Goal: Task Accomplishment & Management: Complete application form

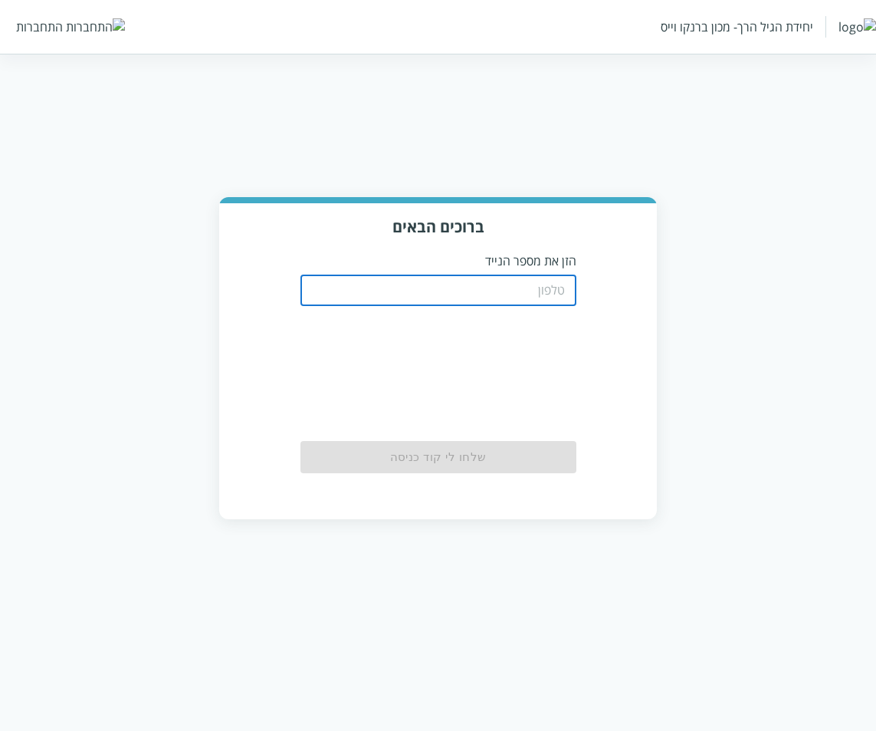
type input "0533115537"
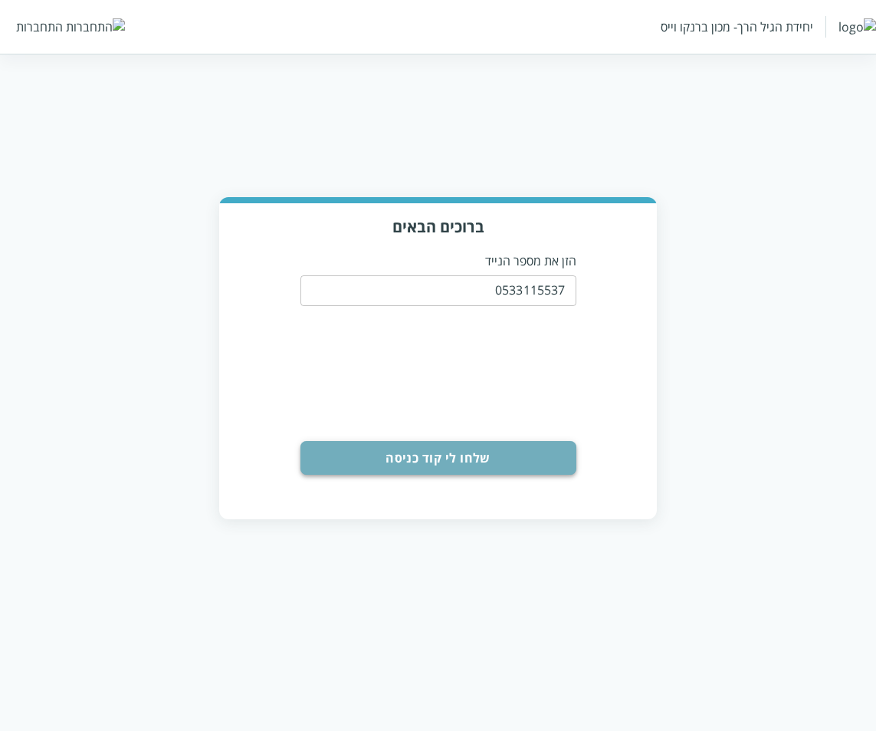
click at [436, 458] on button "שלחו לי קוד כניסה" at bounding box center [439, 458] width 276 height 34
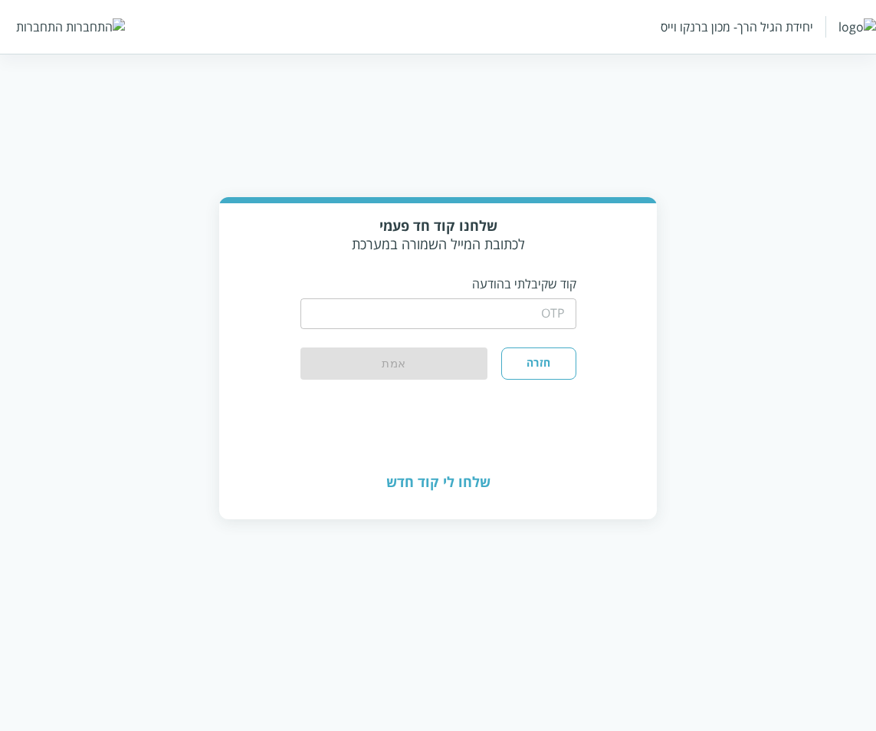
click at [512, 292] on div "​" at bounding box center [439, 312] width 276 height 40
click at [516, 309] on input "string" at bounding box center [439, 313] width 276 height 31
type input "1234"
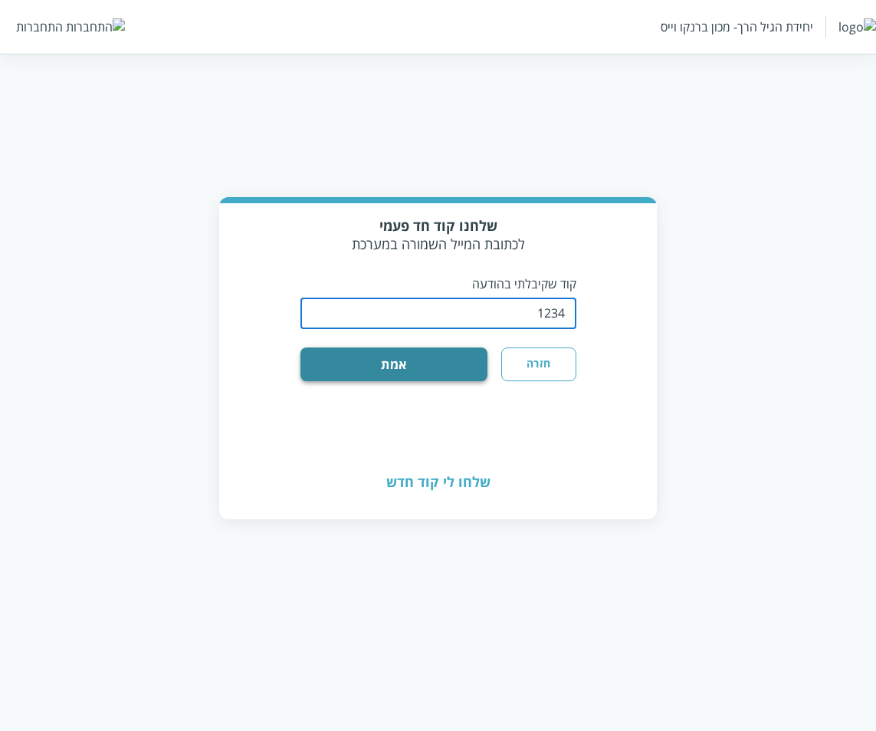
click at [460, 363] on button "אמת" at bounding box center [395, 364] width 188 height 34
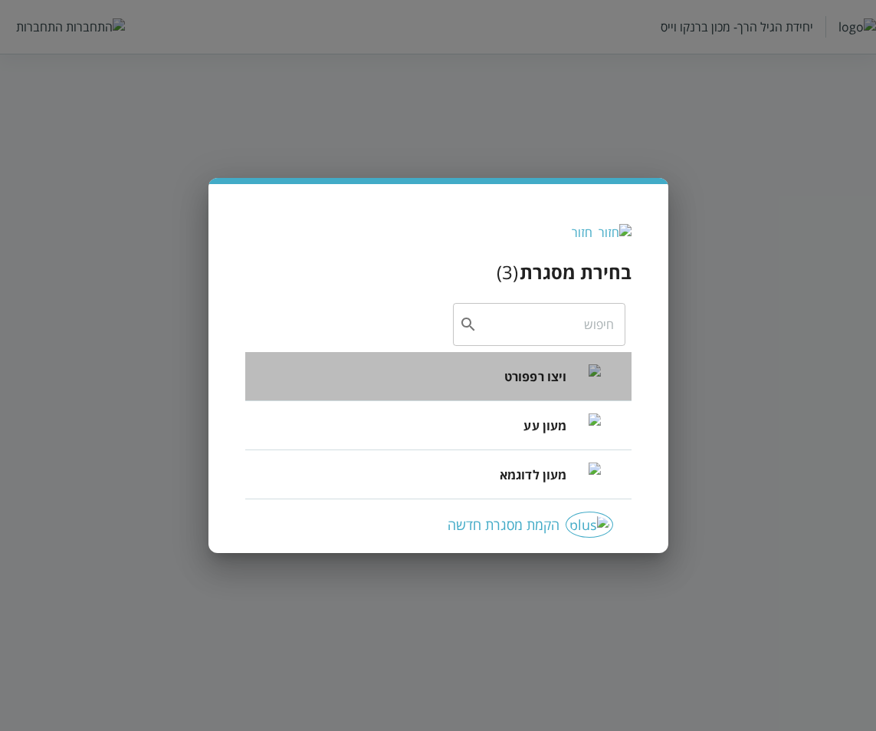
click at [498, 373] on li "ויצו רפפורט" at bounding box center [438, 376] width 386 height 49
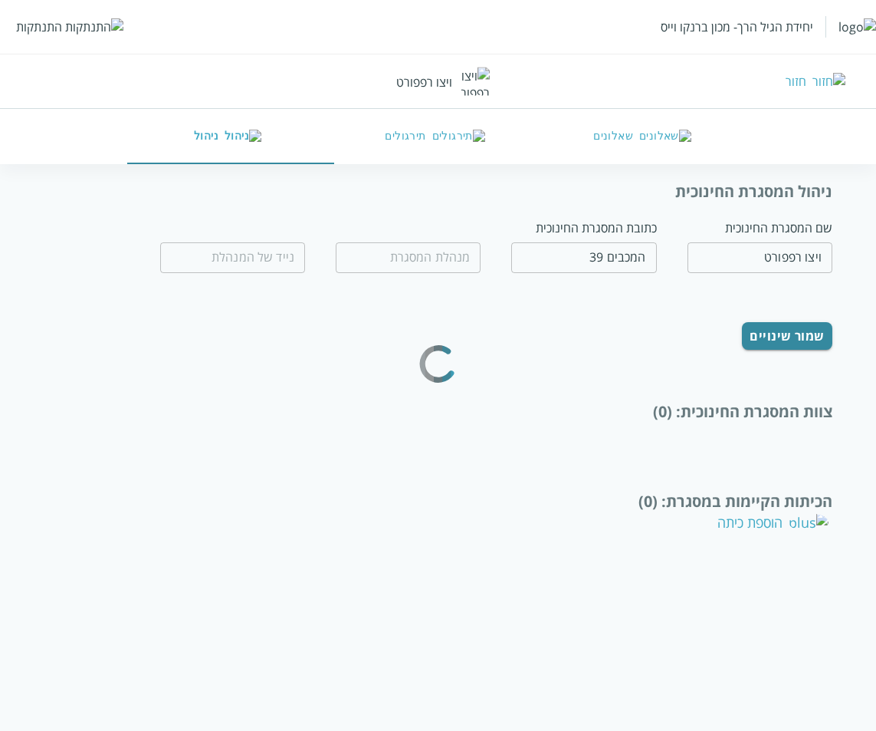
type input "חנה לל"
type input "0532654189"
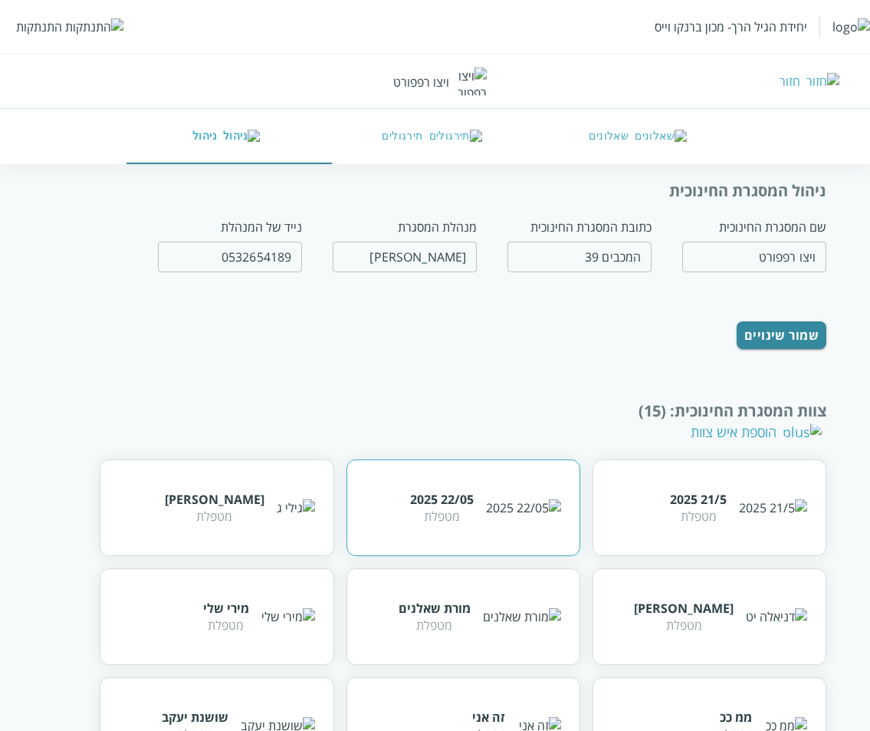
drag, startPoint x: 587, startPoint y: 430, endPoint x: 555, endPoint y: 498, distance: 74.8
drag, startPoint x: 555, startPoint y: 498, endPoint x: 512, endPoint y: 384, distance: 121.3
click at [512, 384] on div "ניהול המסגרת החינוכית שם המסגרת החינוכית ויצו רפפורט ​ כתובת המסגרת החינוכית המ…" at bounding box center [436, 743] width 784 height 1127
click at [646, 140] on button "שאלונים" at bounding box center [641, 136] width 206 height 55
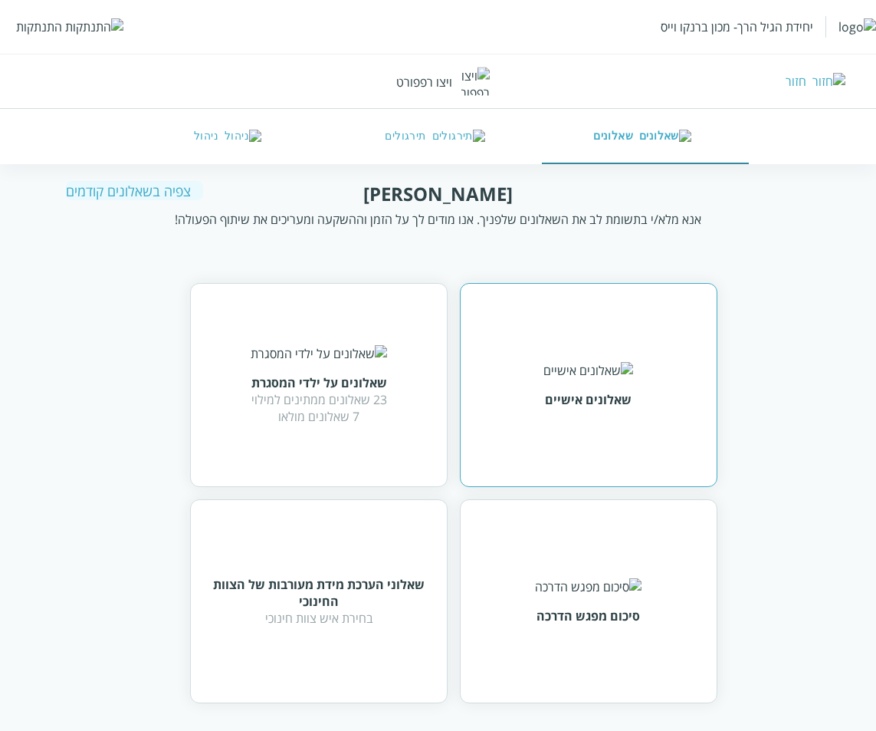
click at [522, 375] on div "שאלונים אישיים" at bounding box center [589, 385] width 258 height 204
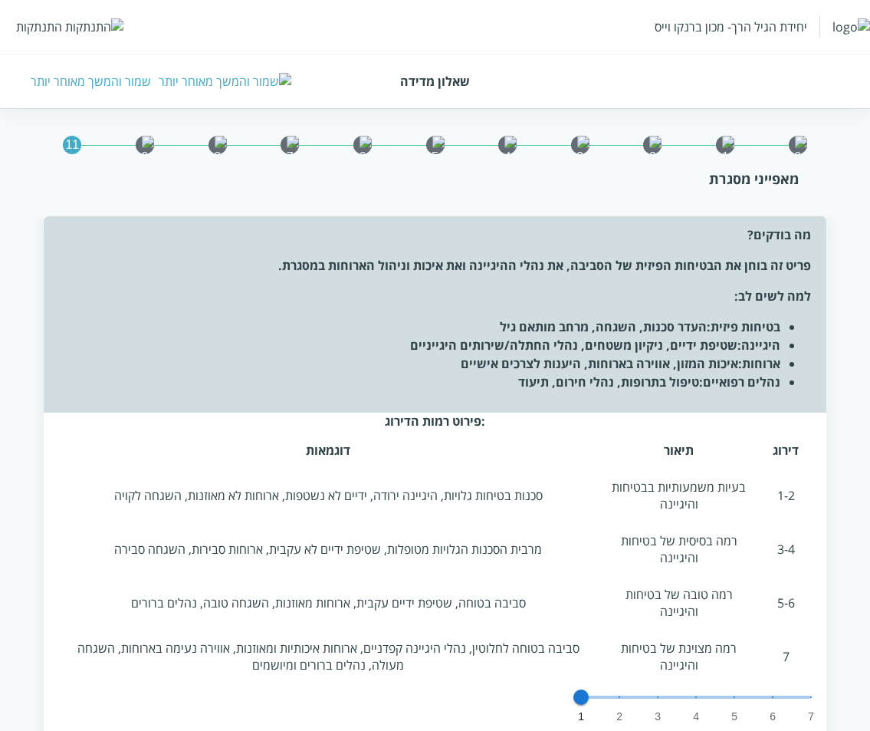
click at [616, 685] on span "1 2 3 4 5 6 7 1" at bounding box center [696, 696] width 230 height 23
click at [656, 685] on span "1 2 3 4 5 6 7 2" at bounding box center [696, 696] width 230 height 23
drag, startPoint x: 696, startPoint y: 632, endPoint x: 730, endPoint y: 629, distance: 33.8
click at [697, 685] on span "1 2 3 4 5 6 7 4" at bounding box center [696, 696] width 230 height 23
click at [736, 685] on span "1 2 3 4 5 6 7 5" at bounding box center [696, 696] width 230 height 23
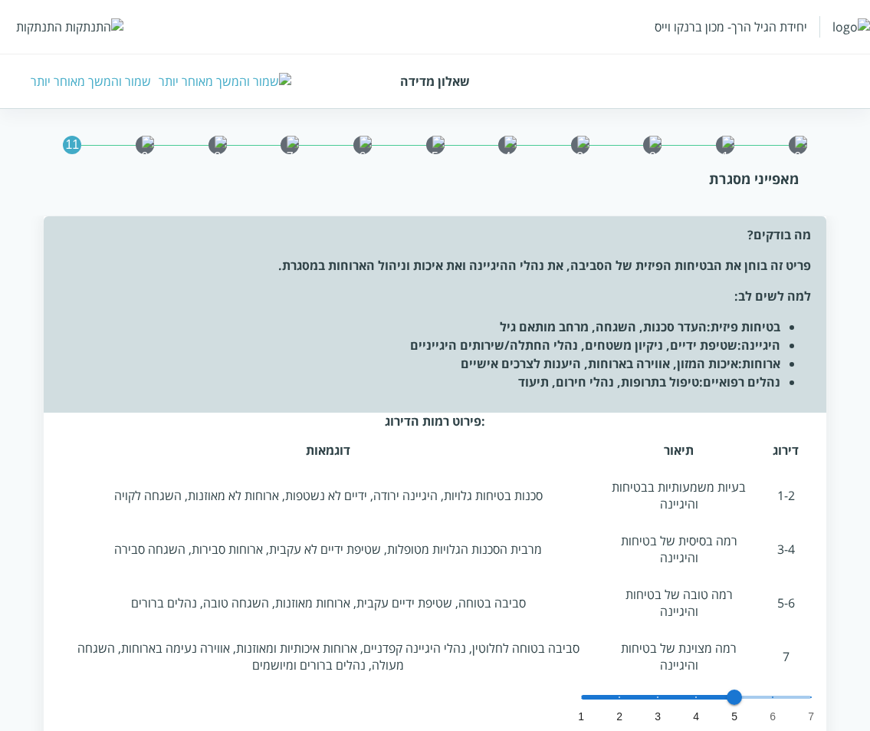
click at [774, 685] on span "1 2 3 4 5 6 7 5" at bounding box center [696, 696] width 230 height 23
click at [813, 638] on div ":פירוט רמות הדירוג דירוג תיאור דוגמאות 1-2 בעיות משמעותיות בבטיחות והיגיינה סכנ…" at bounding box center [436, 585] width 784 height 346
click at [809, 695] on span at bounding box center [696, 696] width 230 height 3
click at [780, 689] on span "6" at bounding box center [772, 696] width 15 height 15
click at [589, 685] on span "1 2 3 4 5 6 7 7" at bounding box center [696, 696] width 230 height 23
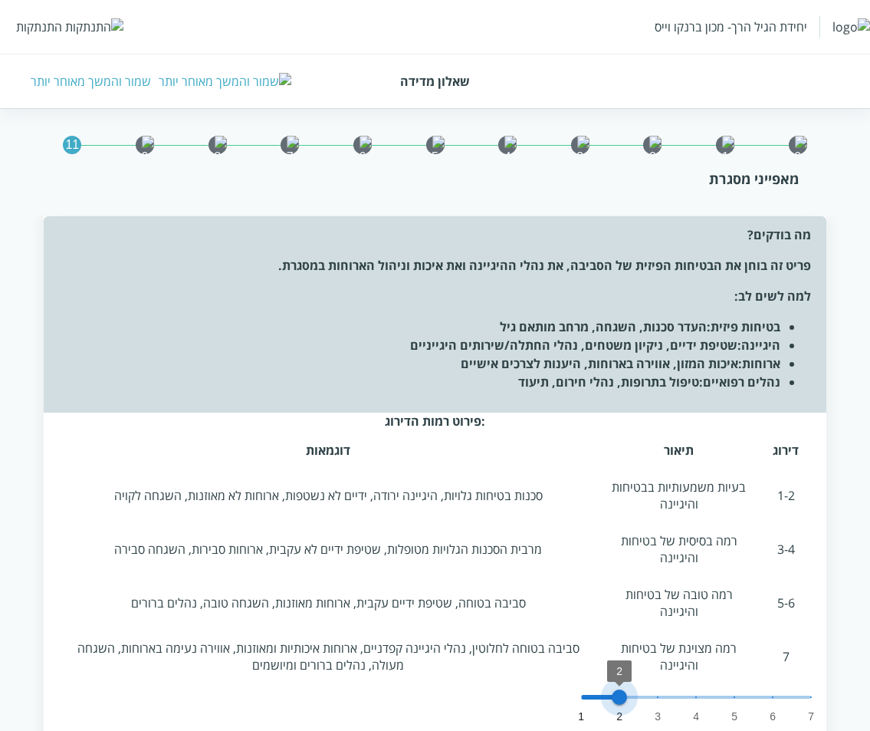
click at [622, 685] on span "1 2 3 4 5 6 7 2" at bounding box center [696, 696] width 230 height 23
click at [647, 685] on span "1 2 3 4 5 6 7 2" at bounding box center [696, 696] width 230 height 23
click at [650, 689] on span "3" at bounding box center [657, 696] width 15 height 15
click at [695, 685] on span "1 2 3 4 5 6 7 4" at bounding box center [696, 696] width 230 height 23
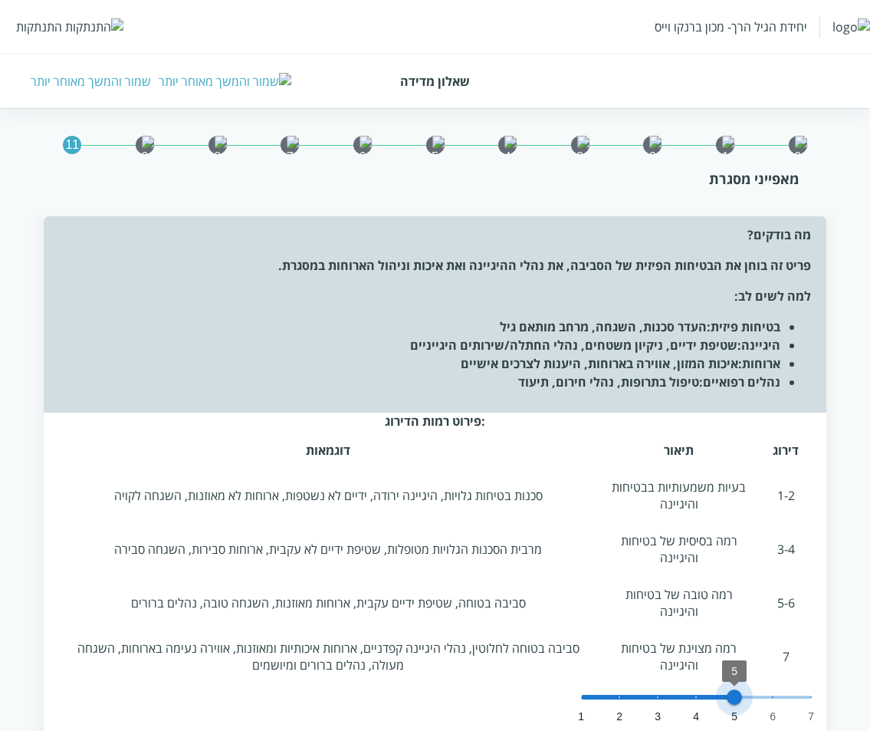
drag, startPoint x: 734, startPoint y: 636, endPoint x: 745, endPoint y: 635, distance: 11.5
click at [741, 685] on span "1 2 3 4 5 6 7 5" at bounding box center [696, 696] width 230 height 23
click at [778, 685] on span "1 2 3 4 5 6 7 5" at bounding box center [696, 696] width 230 height 23
click at [800, 685] on span "1 2 3 4 5 6 7 6" at bounding box center [696, 696] width 230 height 23
click at [759, 685] on span "1 2 3 4 5 6 7 7" at bounding box center [696, 696] width 230 height 23
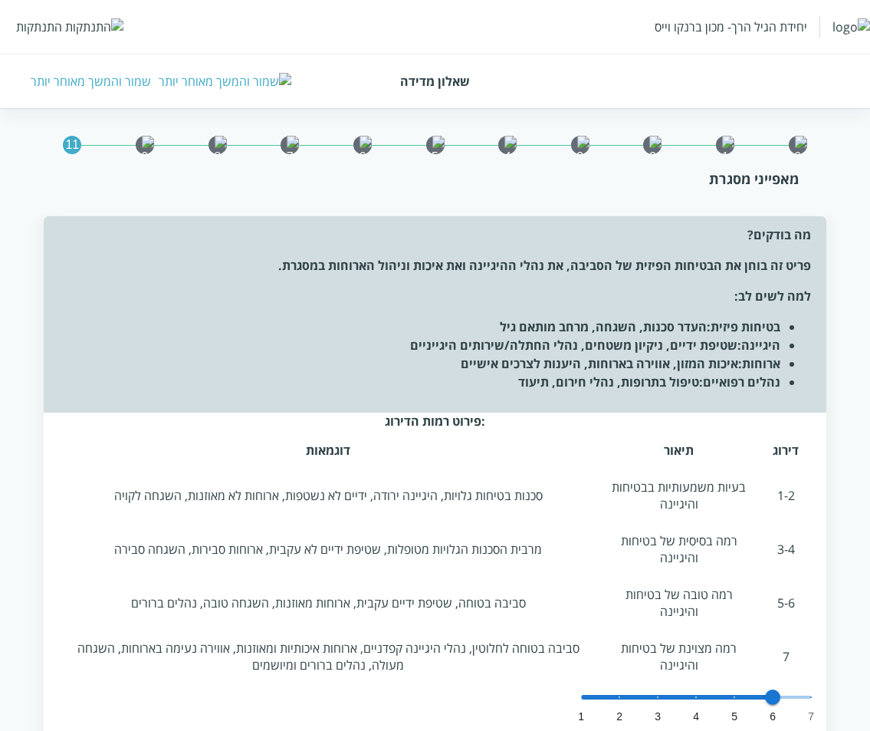
drag, startPoint x: 686, startPoint y: 639, endPoint x: 636, endPoint y: 645, distance: 50.9
click at [685, 685] on span "1 2 3 4 5 6 7 6" at bounding box center [696, 696] width 230 height 23
type input "2"
click at [633, 685] on span "1 2 3 4 5 6 7 4" at bounding box center [696, 696] width 230 height 23
click at [619, 689] on span "2" at bounding box center [619, 696] width 15 height 15
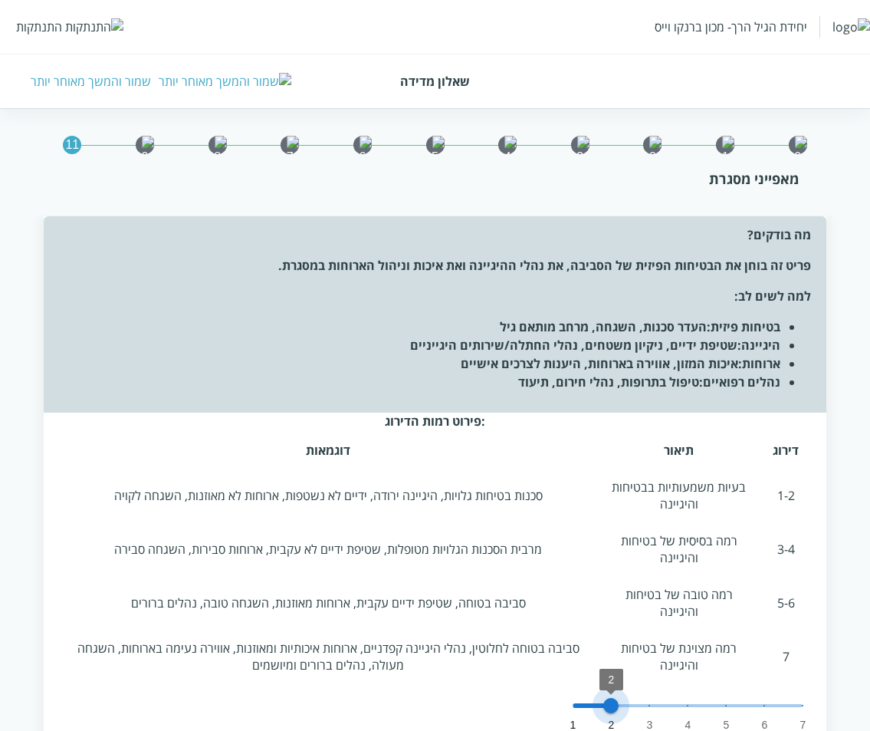
click at [608, 694] on span "1 2 3 4 5 6 7 2" at bounding box center [688, 705] width 230 height 23
drag, startPoint x: 656, startPoint y: 645, endPoint x: 708, endPoint y: 645, distance: 52.1
click at [672, 704] on span at bounding box center [688, 705] width 230 height 3
drag, startPoint x: 729, startPoint y: 645, endPoint x: 766, endPoint y: 639, distance: 37.2
click at [732, 694] on span "1 2 3 4 5 6 7 5" at bounding box center [688, 705] width 230 height 23
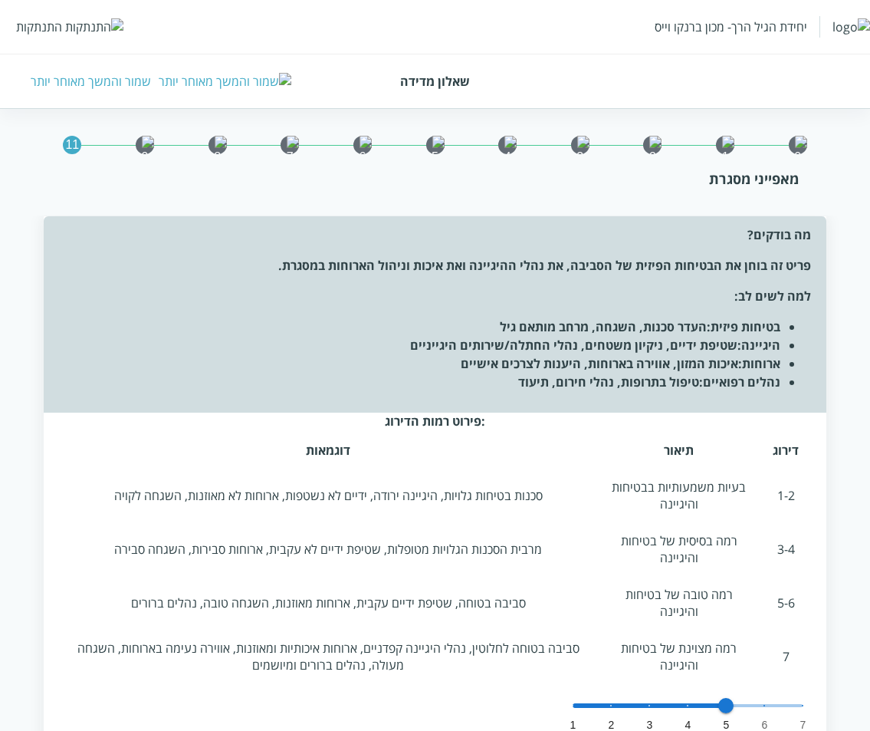
click at [780, 694] on span "1 2 3 4 5 6 7 5" at bounding box center [688, 705] width 230 height 23
click at [796, 694] on span "1 2 3 4 5 6 7 7" at bounding box center [688, 705] width 230 height 23
drag, startPoint x: 723, startPoint y: 694, endPoint x: 696, endPoint y: 696, distance: 26.9
click at [722, 694] on div ":פירוט רמות הדירוג דירוג תיאור דוגמאות 1-2 בעיות משמעותיות בבטיחות והיגיינה סכנ…" at bounding box center [436, 593] width 784 height 363
type input "1"
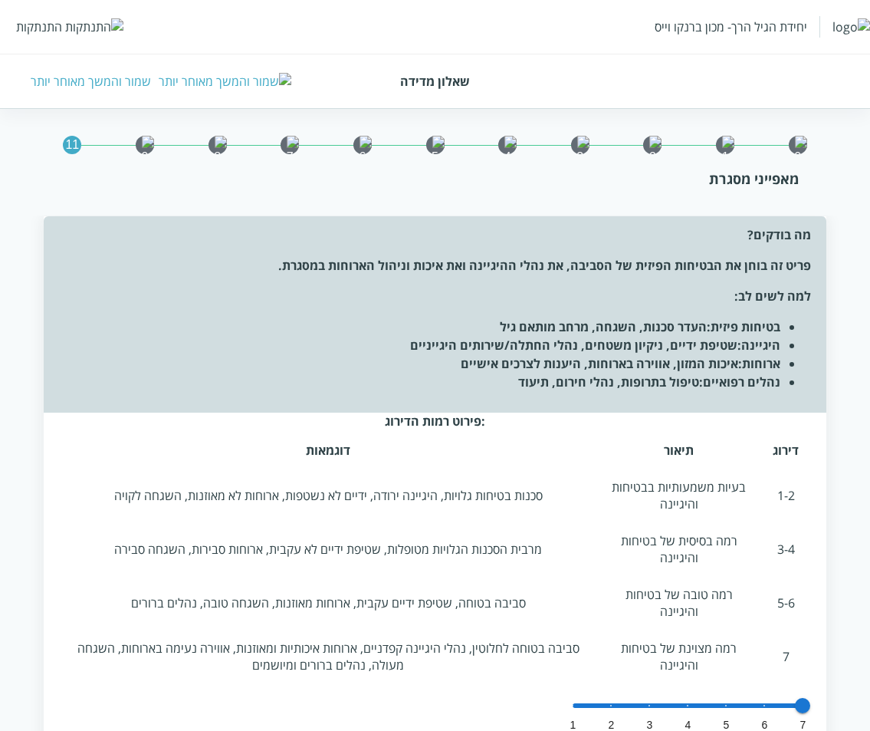
click at [586, 694] on span "1 2 3 4 5 6 7 7" at bounding box center [688, 705] width 230 height 23
click at [582, 698] on span "1 2 3 4 5 6 7 3" at bounding box center [617, 709] width 230 height 23
click at [621, 698] on span "1 2 3 4 5 6 7 3" at bounding box center [617, 709] width 230 height 23
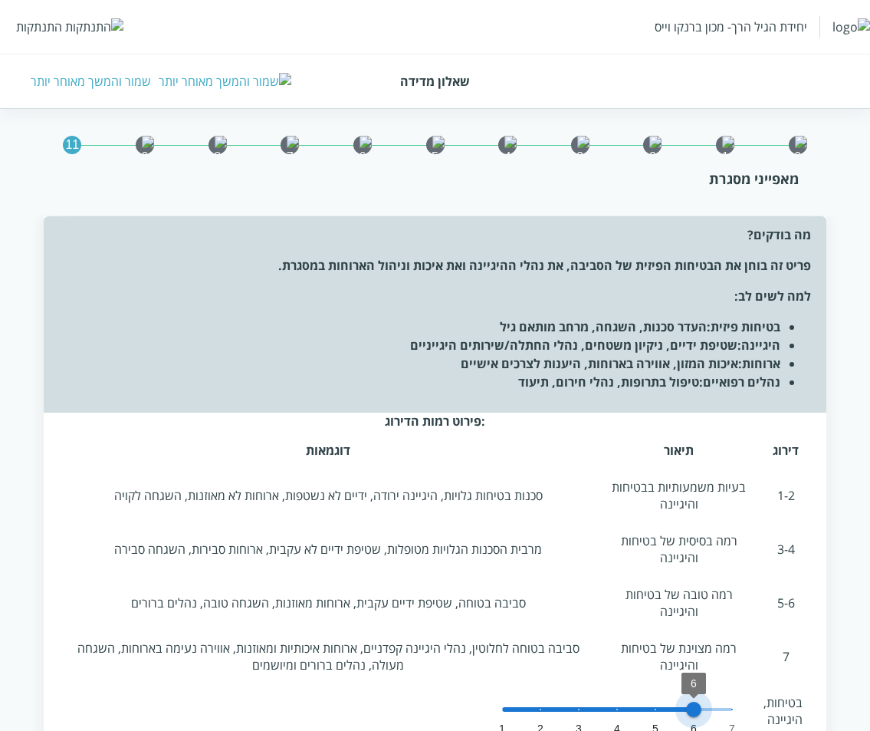
click at [682, 698] on span "1 2 3 4 5 6 7 6" at bounding box center [617, 709] width 230 height 23
type input "7"
click at [728, 698] on span "1 2 3 4 5 6 7 7" at bounding box center [617, 709] width 230 height 23
